Goal: Find contact information: Find contact information

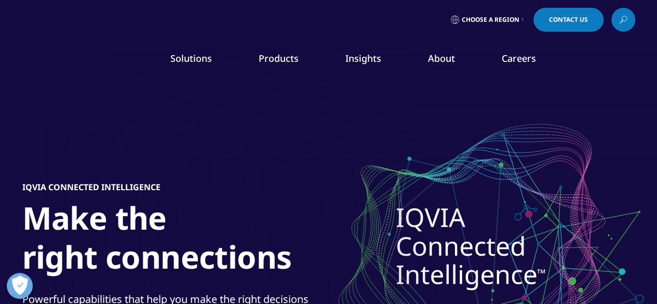
click at [79, 61] on img at bounding box center [63, 61] width 83 height 0
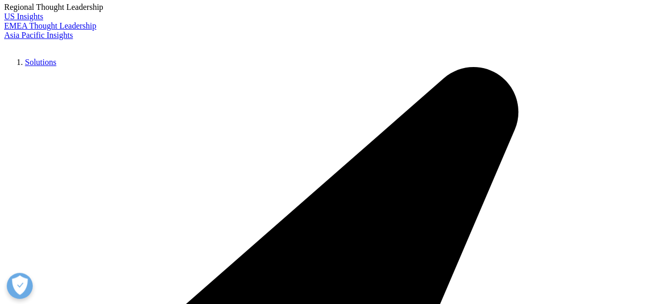
scroll to position [156, 0]
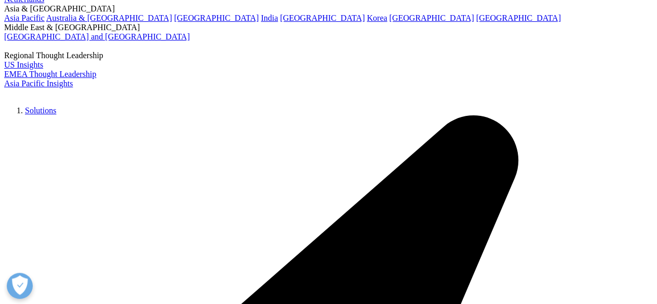
scroll to position [104, 0]
